Goal: Task Accomplishment & Management: Use online tool/utility

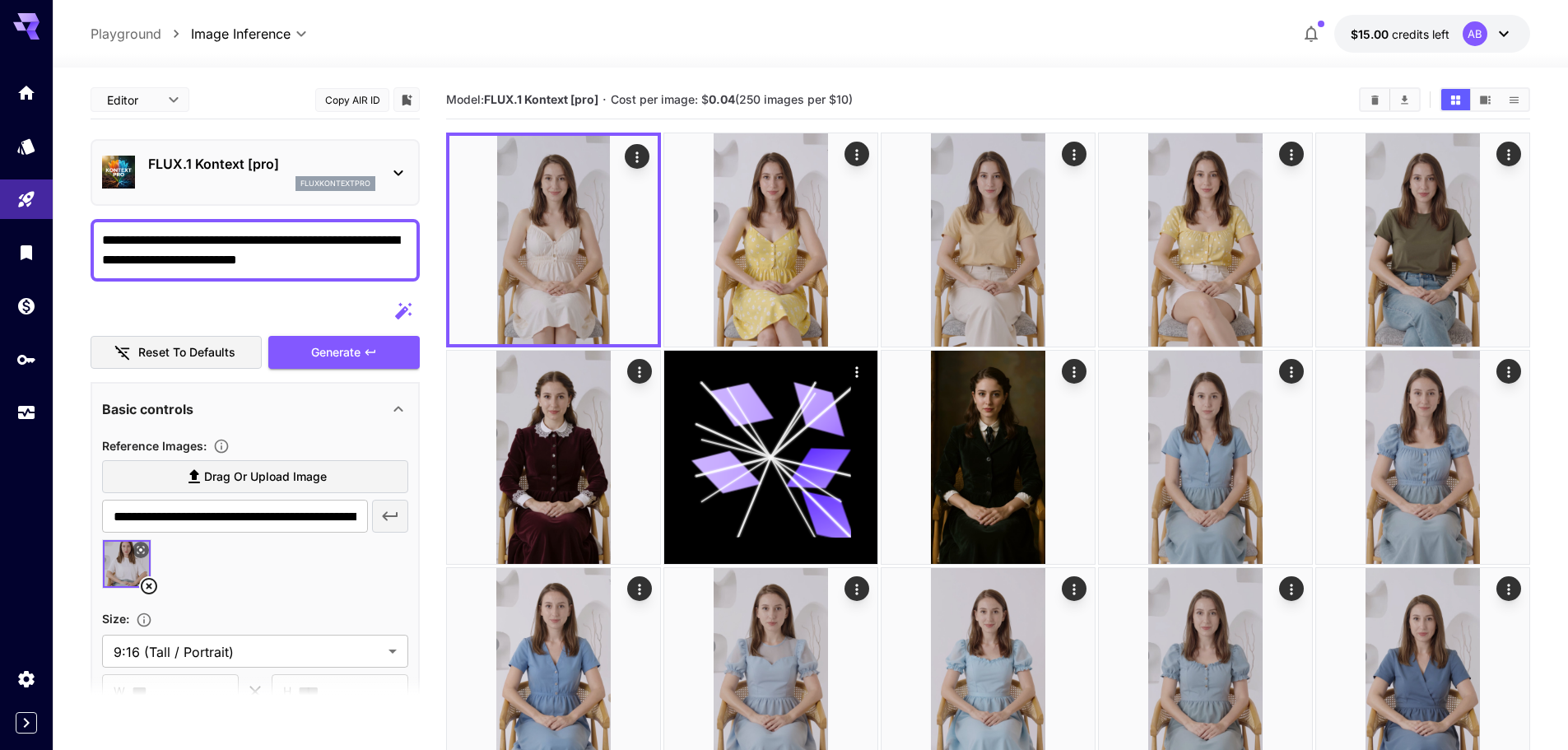
drag, startPoint x: 148, startPoint y: 584, endPoint x: 157, endPoint y: 581, distance: 9.5
click at [149, 584] on icon at bounding box center [149, 586] width 20 height 20
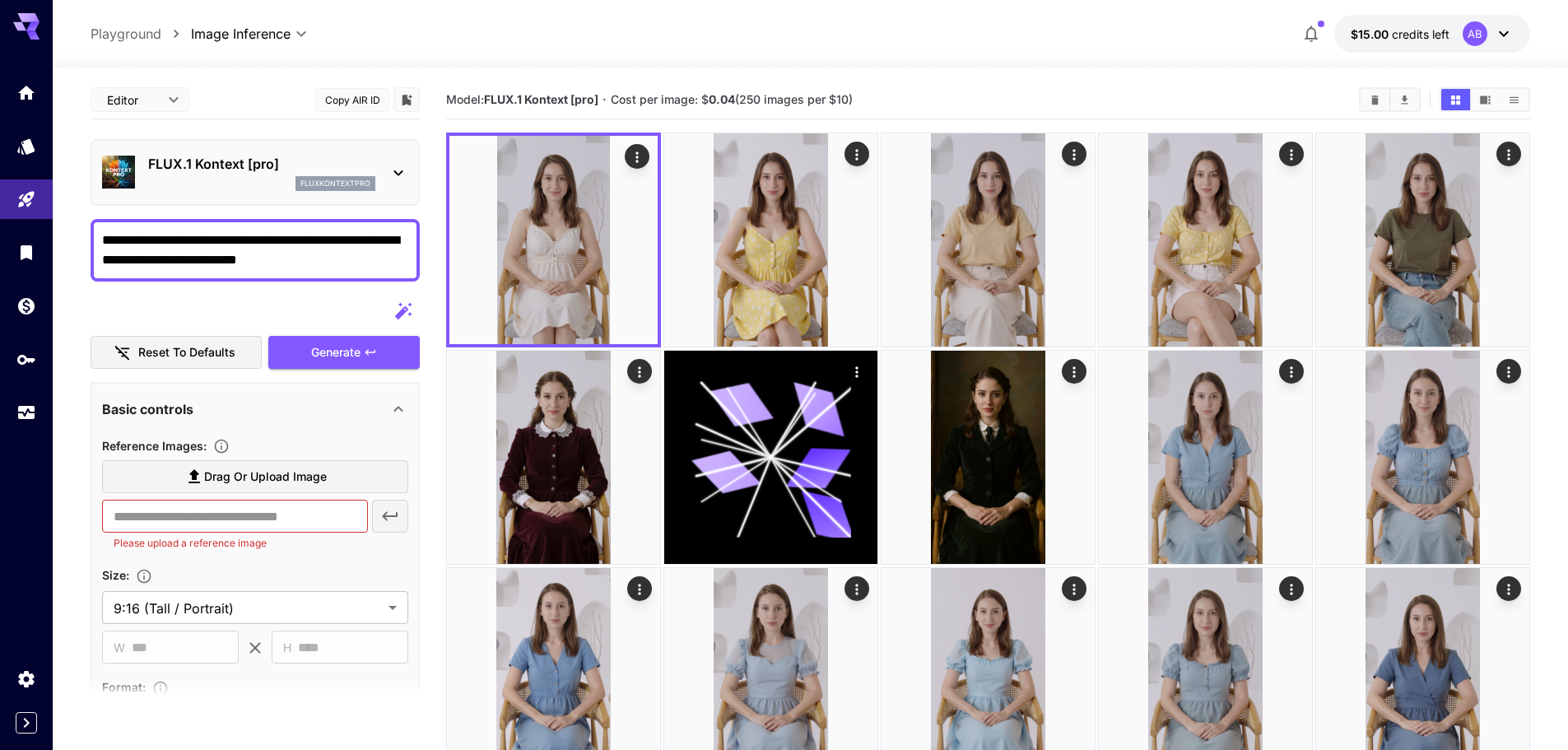
click at [167, 498] on section "Drag or upload image ​ Please upload a reference image" at bounding box center [254, 506] width 306 height 91
click at [175, 482] on label "Drag or upload image" at bounding box center [254, 476] width 306 height 33
click at [0, 0] on input "Drag or upload image" at bounding box center [0, 0] width 0 height 0
click at [332, 479] on label "Drag or upload image" at bounding box center [254, 476] width 306 height 33
click at [0, 0] on input "Drag or upload image" at bounding box center [0, 0] width 0 height 0
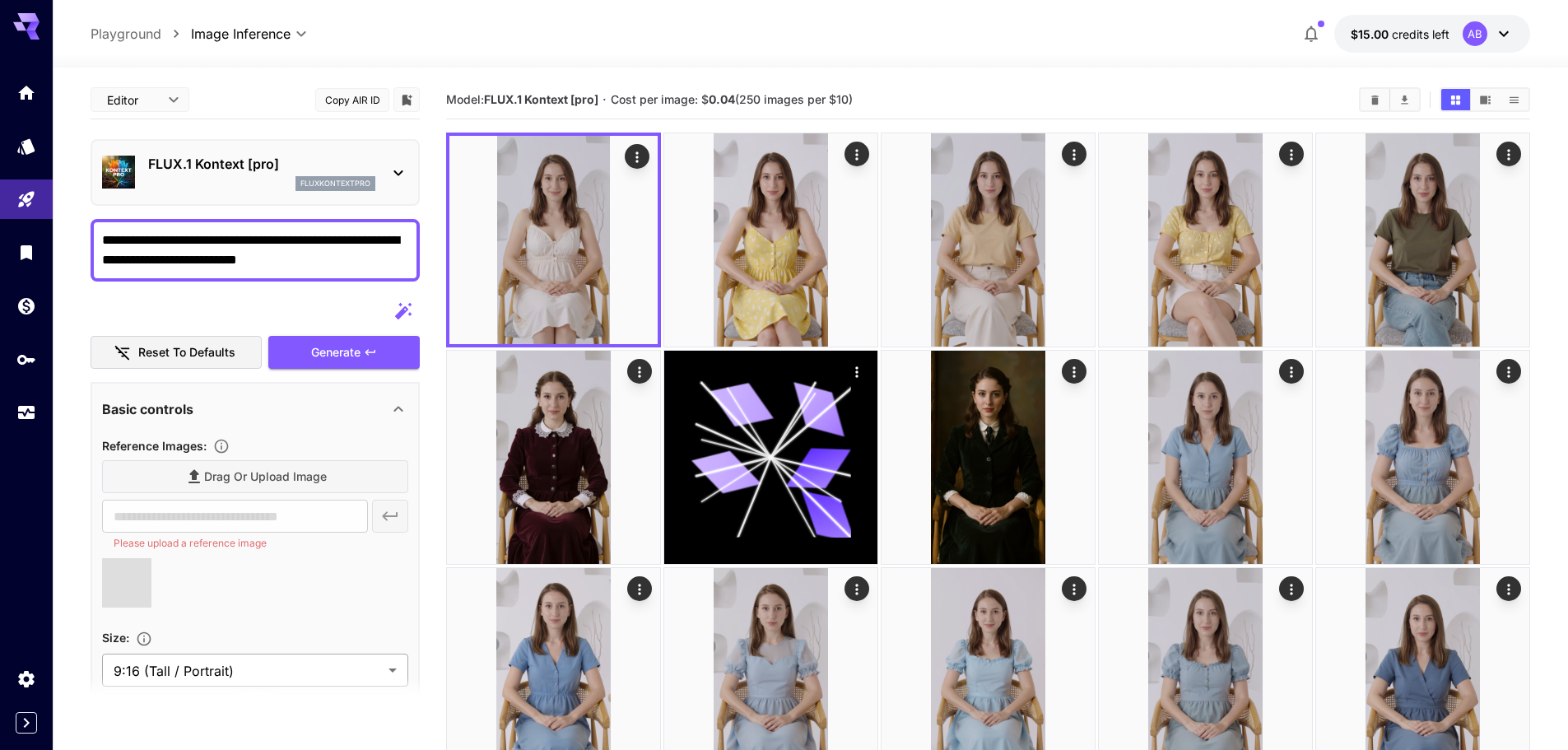
type input "**********"
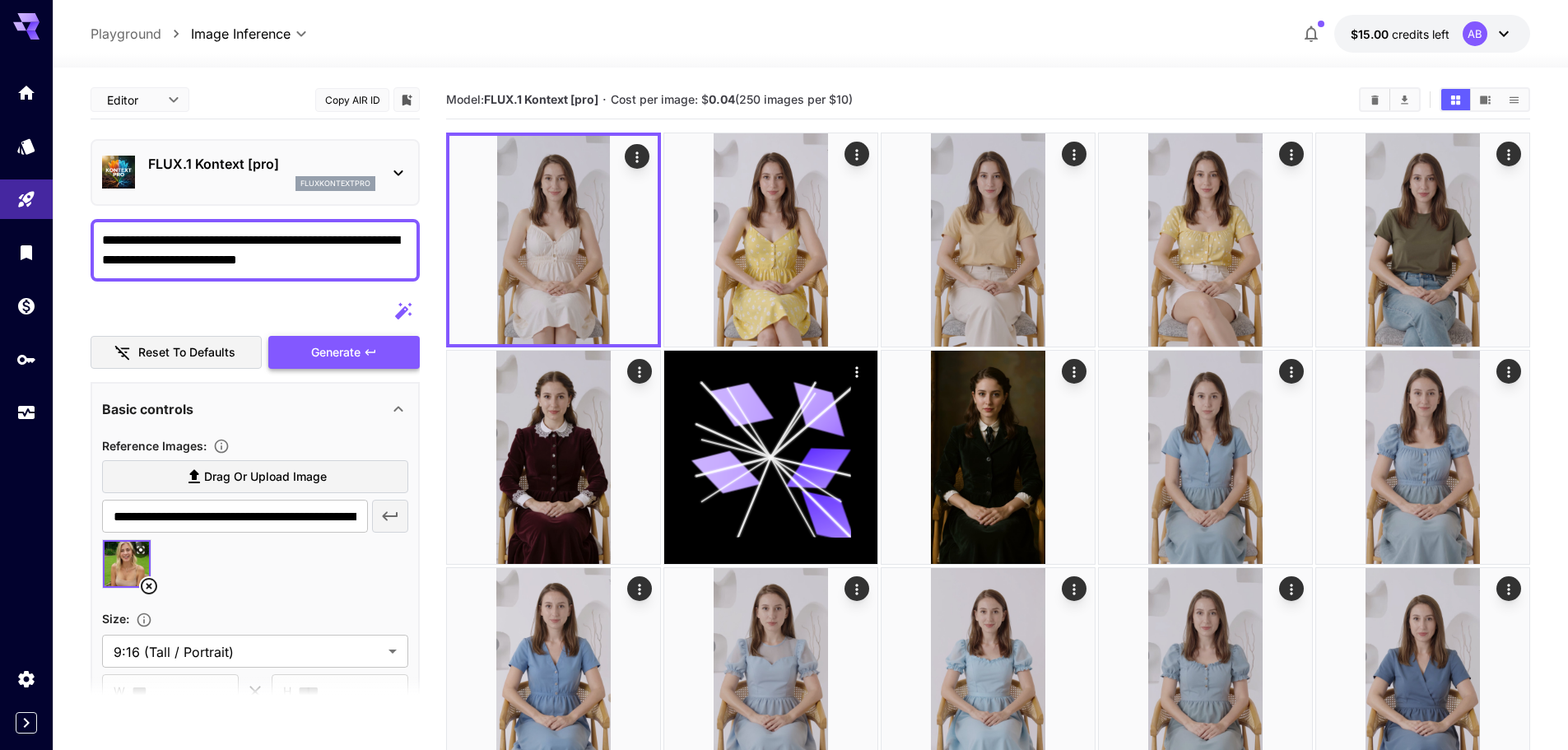
click at [357, 355] on span "Generate" at bounding box center [336, 353] width 50 height 21
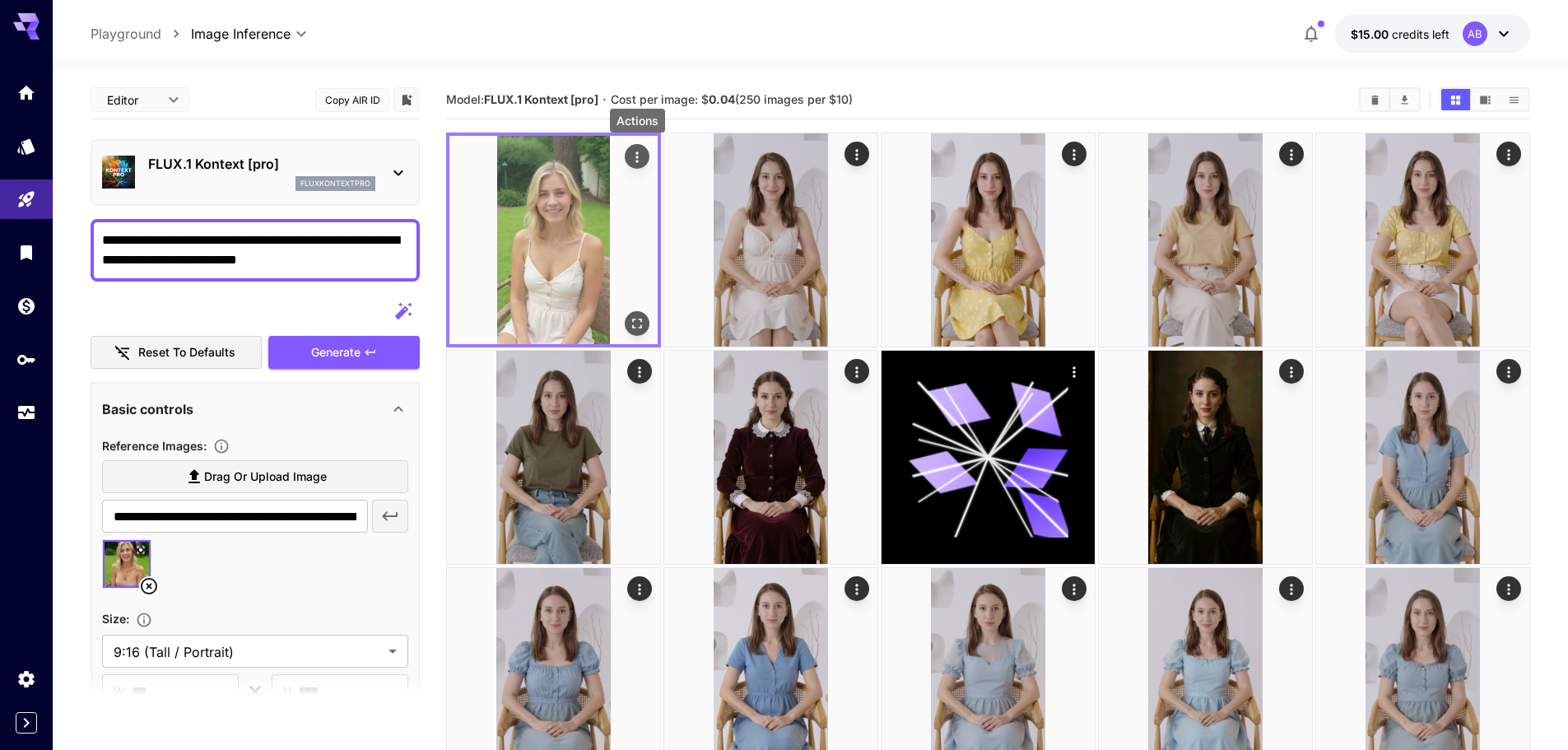
click at [633, 158] on icon "Actions" at bounding box center [636, 156] width 16 height 16
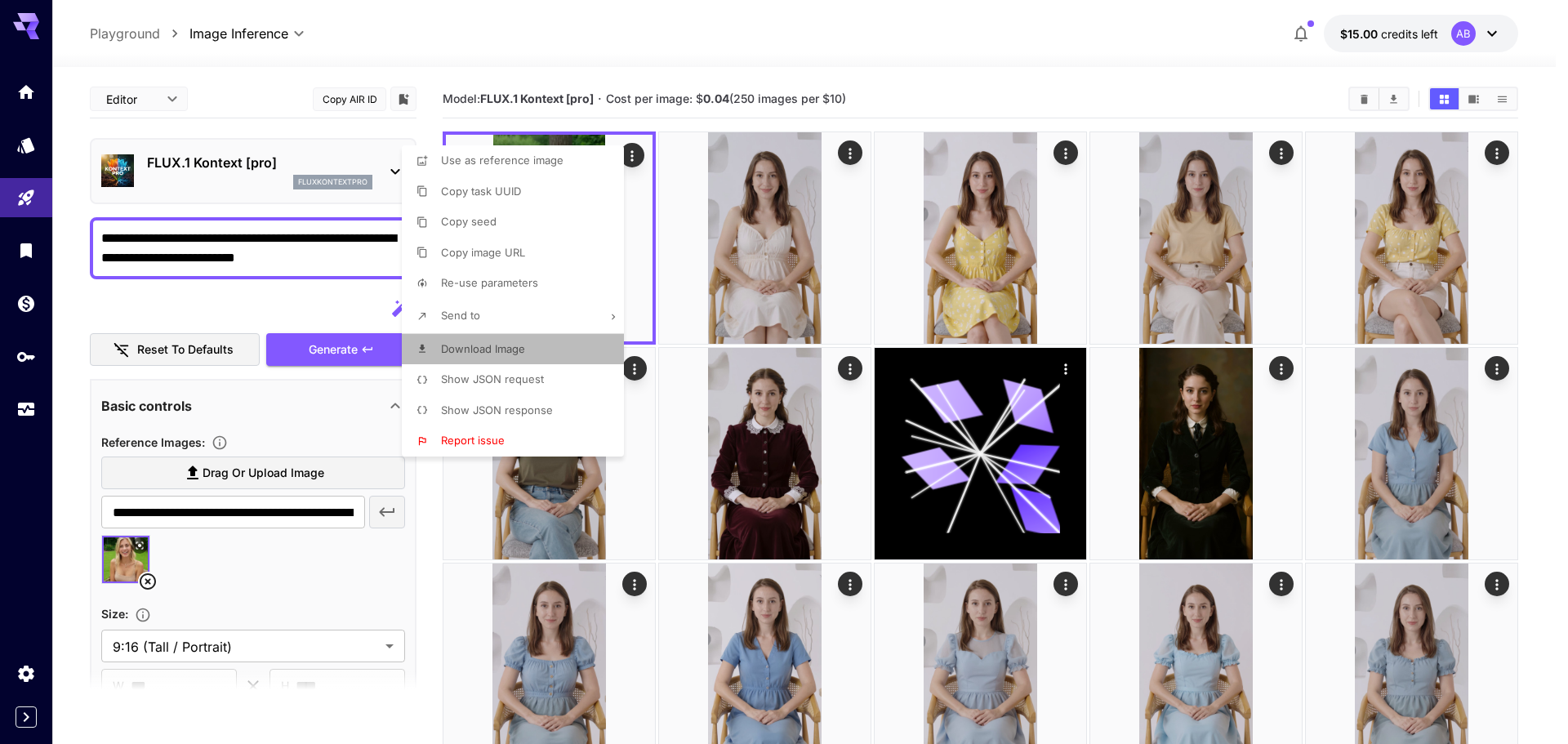
click at [485, 355] on p "Download Image" at bounding box center [483, 349] width 84 height 16
click at [1001, 80] on div at bounding box center [784, 372] width 1568 height 744
